Goal: Task Accomplishment & Management: Use online tool/utility

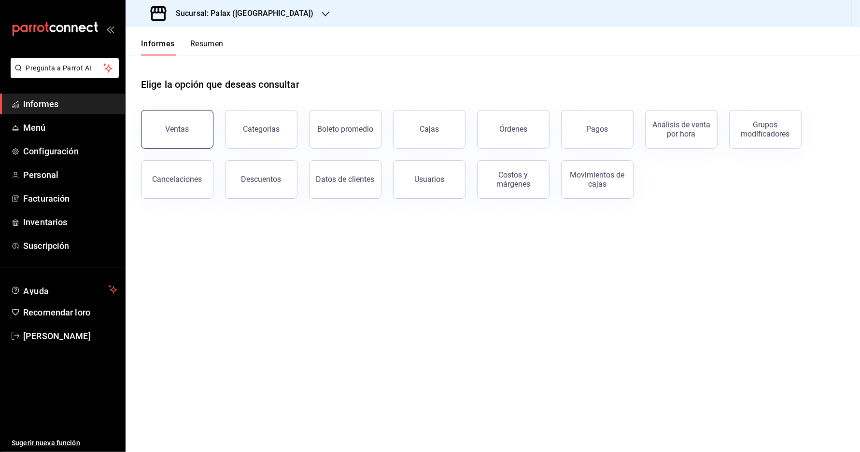
click at [177, 140] on button "Ventas" at bounding box center [177, 129] width 72 height 39
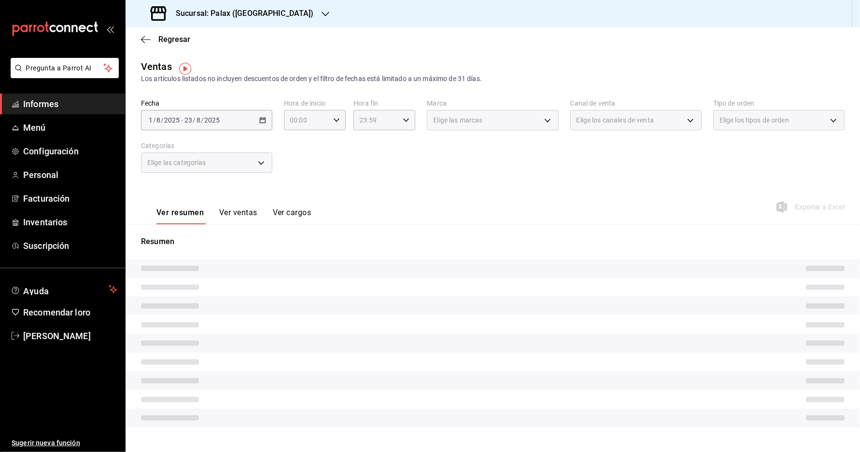
drag, startPoint x: 309, startPoint y: 172, endPoint x: 302, endPoint y: 140, distance: 32.6
click at [307, 149] on div "Fecha [DATE] [DATE] - [DATE] [DATE] Hora de inicio 00:00 Hora de inicio Hora fi…" at bounding box center [492, 141] width 703 height 85
click at [263, 129] on div "[DATE] [DATE] - [DATE] [DATE]" at bounding box center [206, 120] width 131 height 20
click at [261, 127] on div "[DATE] [DATE] - [DATE] [DATE]" at bounding box center [206, 120] width 131 height 20
click at [377, 196] on div "Ver resumen Ver ventas Ver cargos Exportar a Excel" at bounding box center [492, 204] width 734 height 40
